Goal: Task Accomplishment & Management: Manage account settings

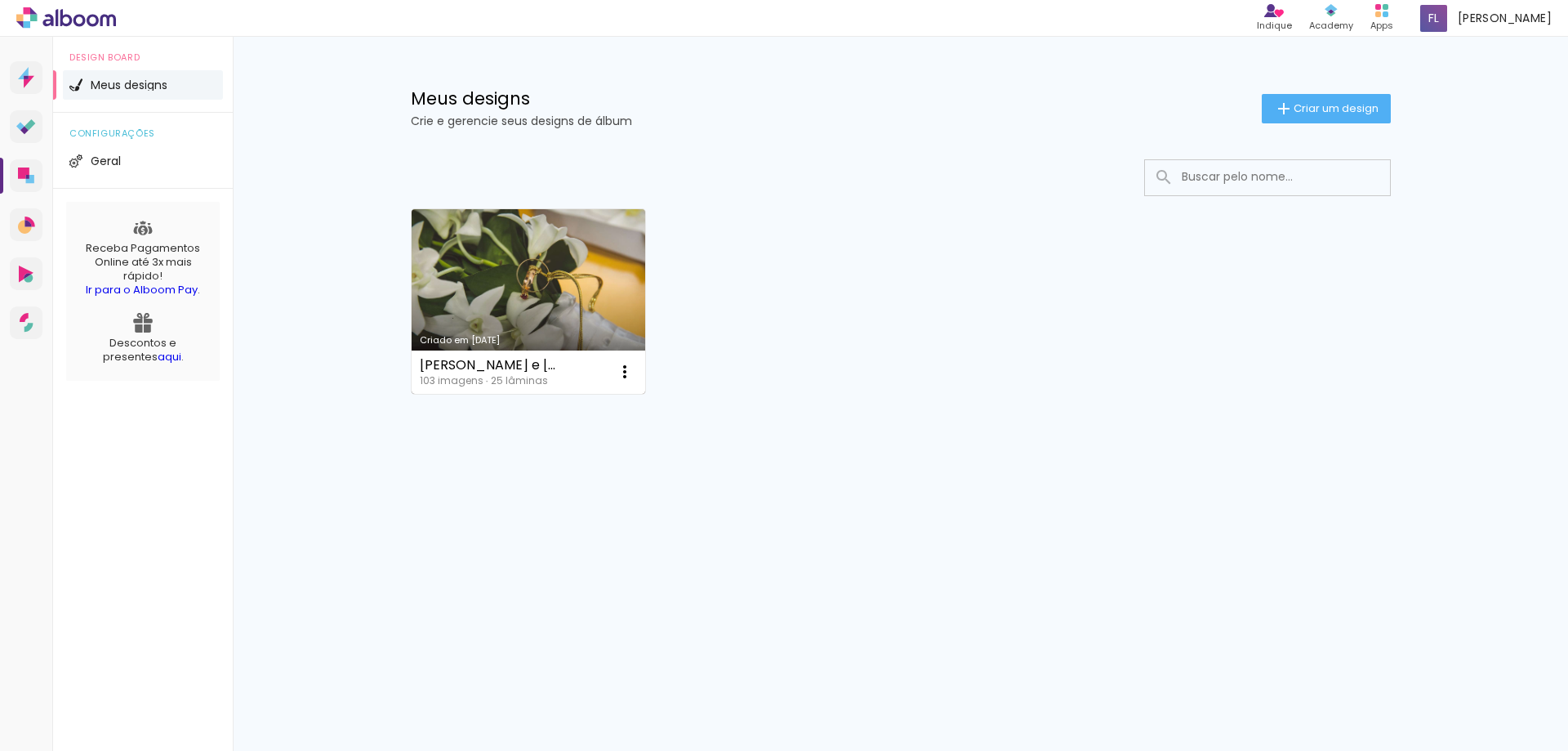
click at [558, 299] on link "Criado em [DATE]" at bounding box center [528, 301] width 234 height 185
click at [623, 374] on iron-icon at bounding box center [625, 372] width 20 height 20
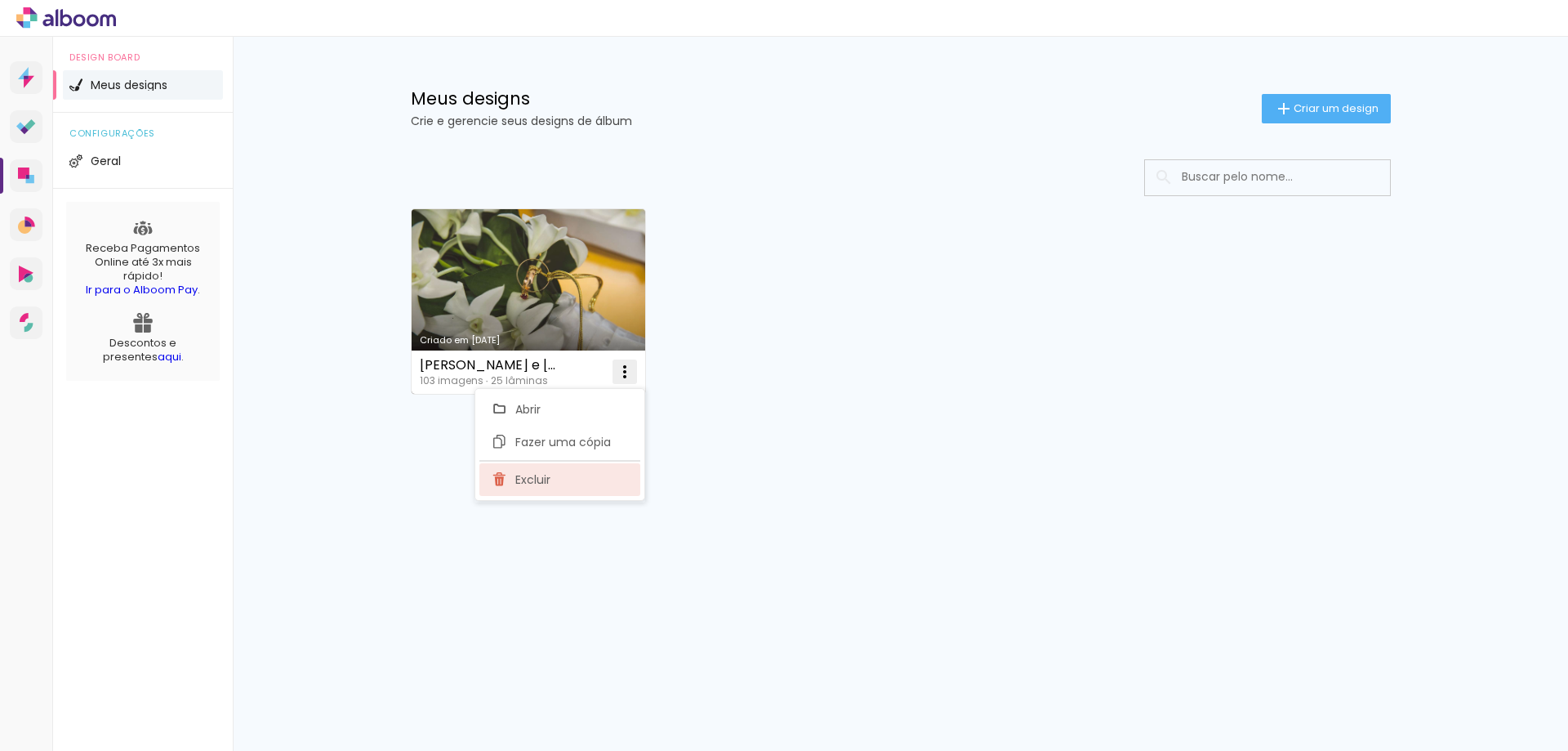
click at [550, 480] on paper-item "Excluir" at bounding box center [559, 480] width 160 height 33
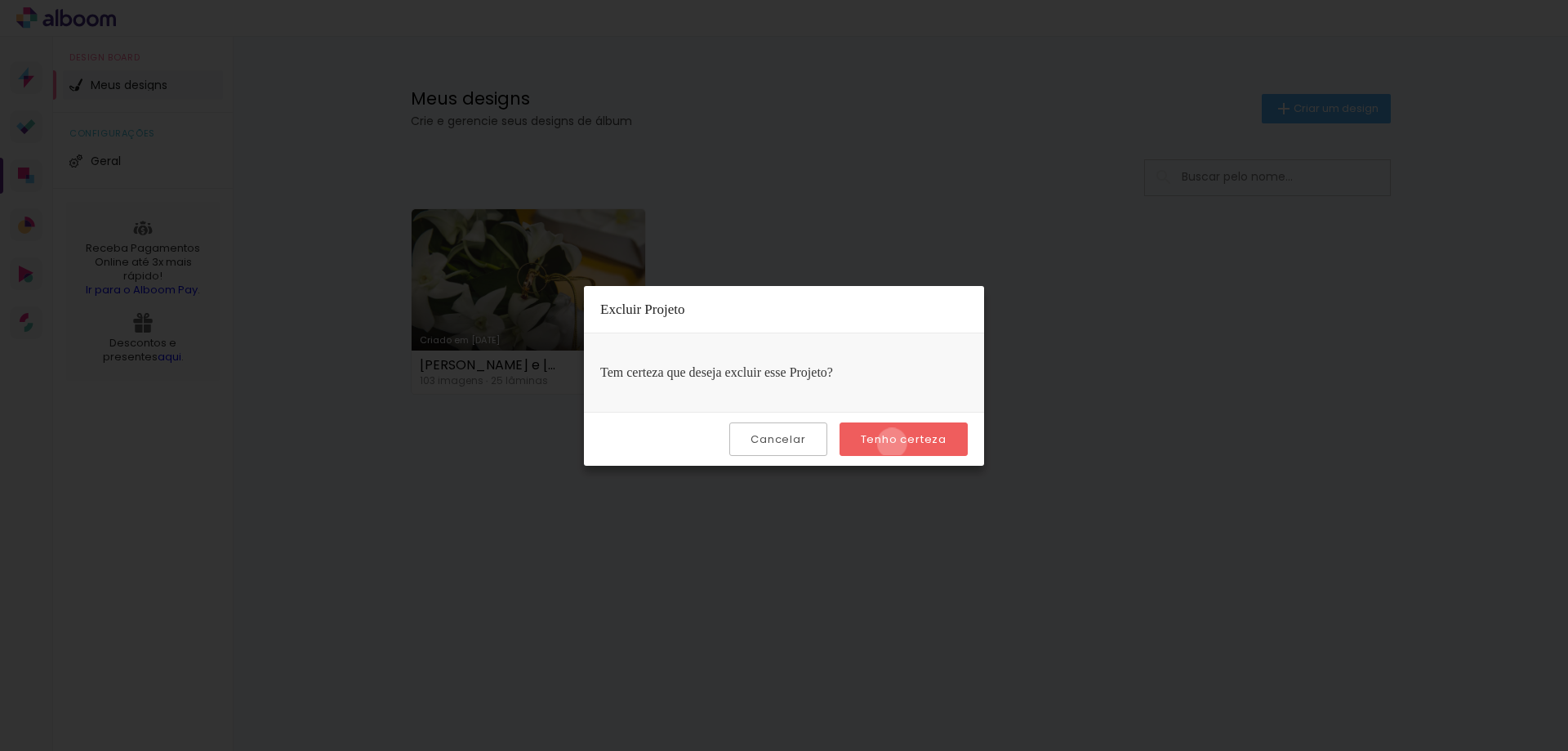
click at [0, 0] on slot "Tenho certeza" at bounding box center [0, 0] width 0 height 0
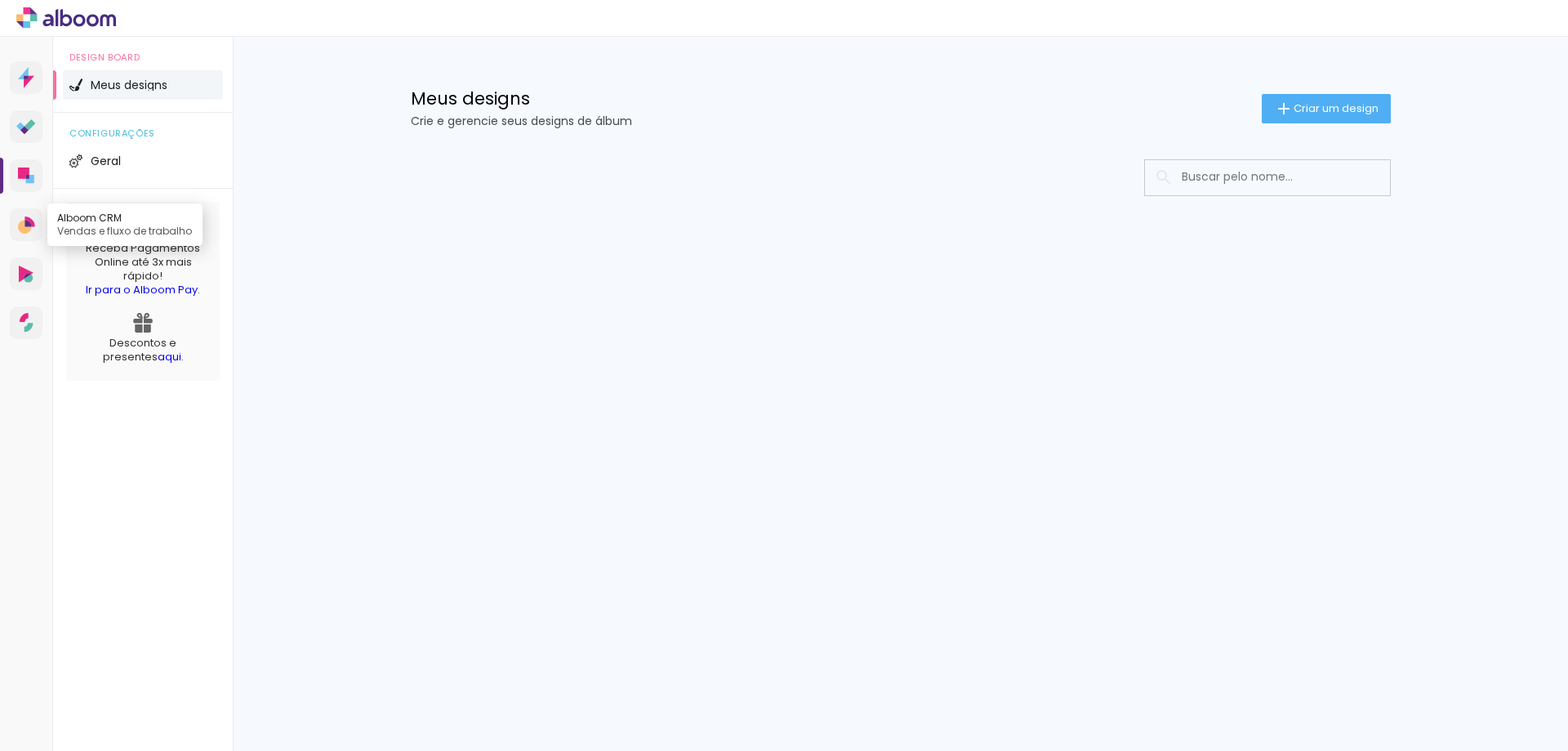
click at [29, 219] on icon at bounding box center [30, 221] width 10 height 11
click at [25, 319] on icon at bounding box center [24, 317] width 9 height 9
